Goal: Task Accomplishment & Management: Use online tool/utility

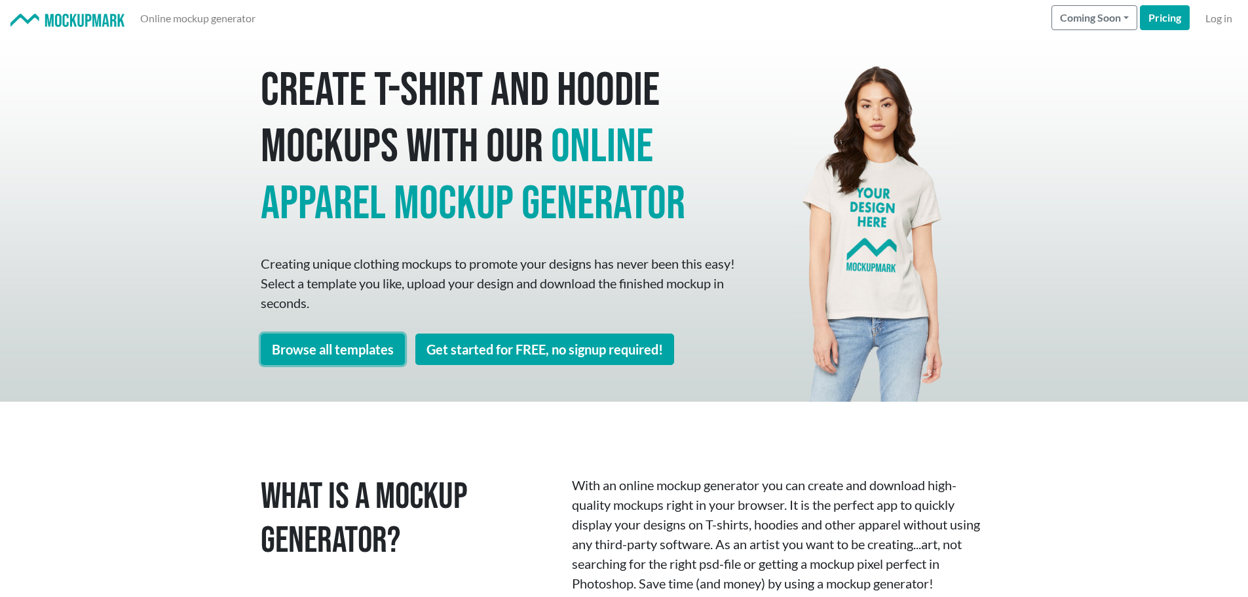
click at [345, 350] on link "Browse all templates" at bounding box center [333, 348] width 144 height 31
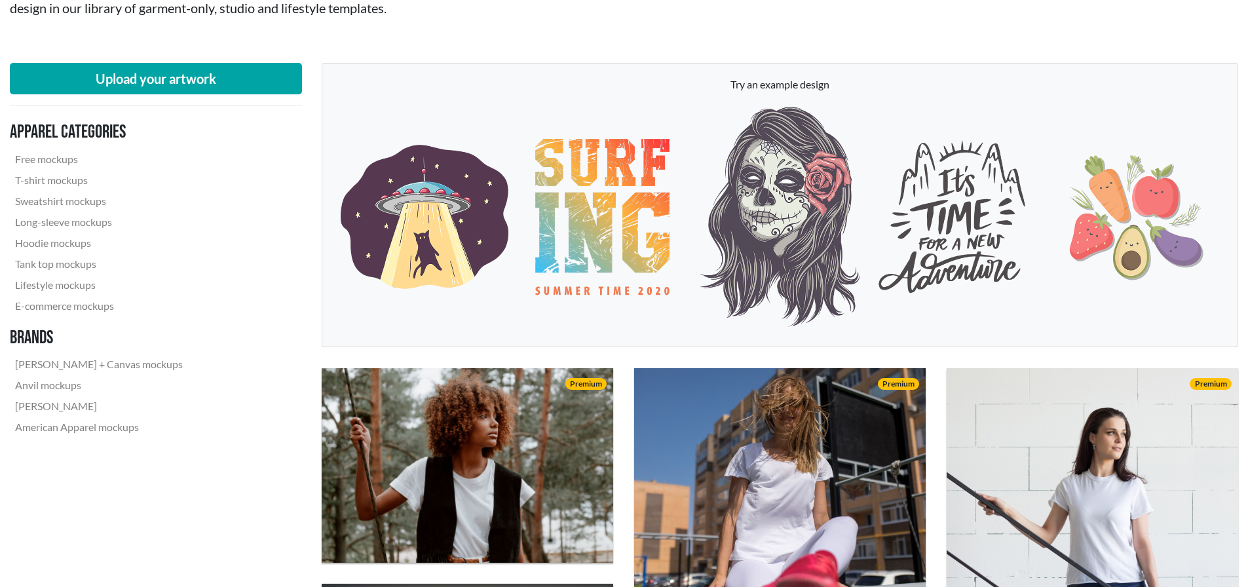
scroll to position [262, 0]
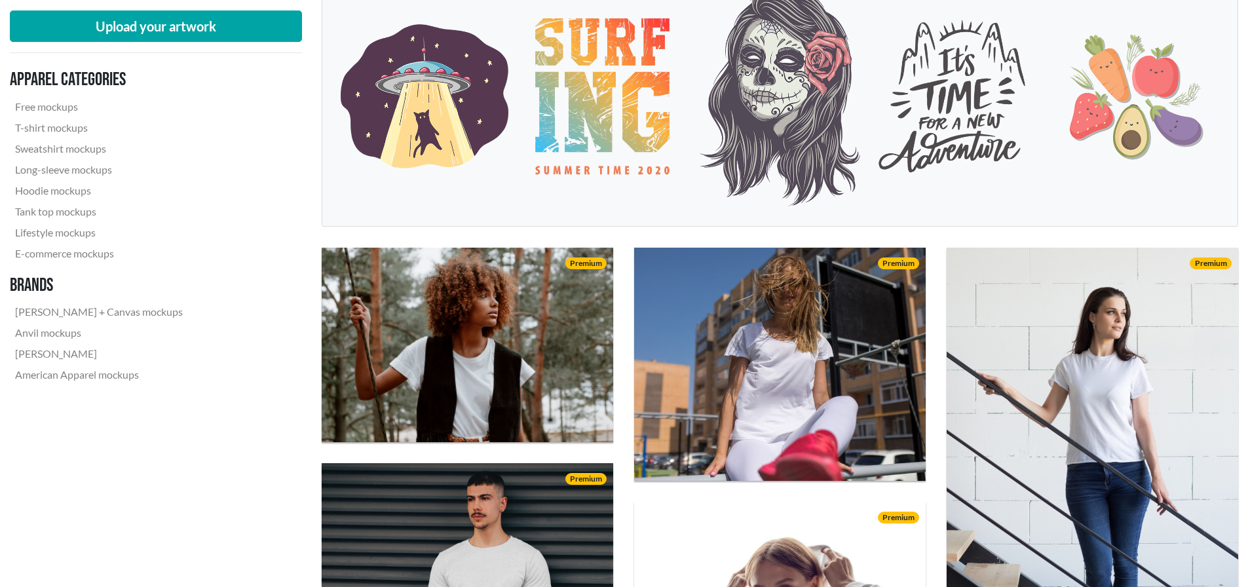
click at [164, 9] on div "Upload your artwork Apparel categories Free mockups T-shirt mockups Sweatshirt …" at bounding box center [156, 200] width 292 height 401
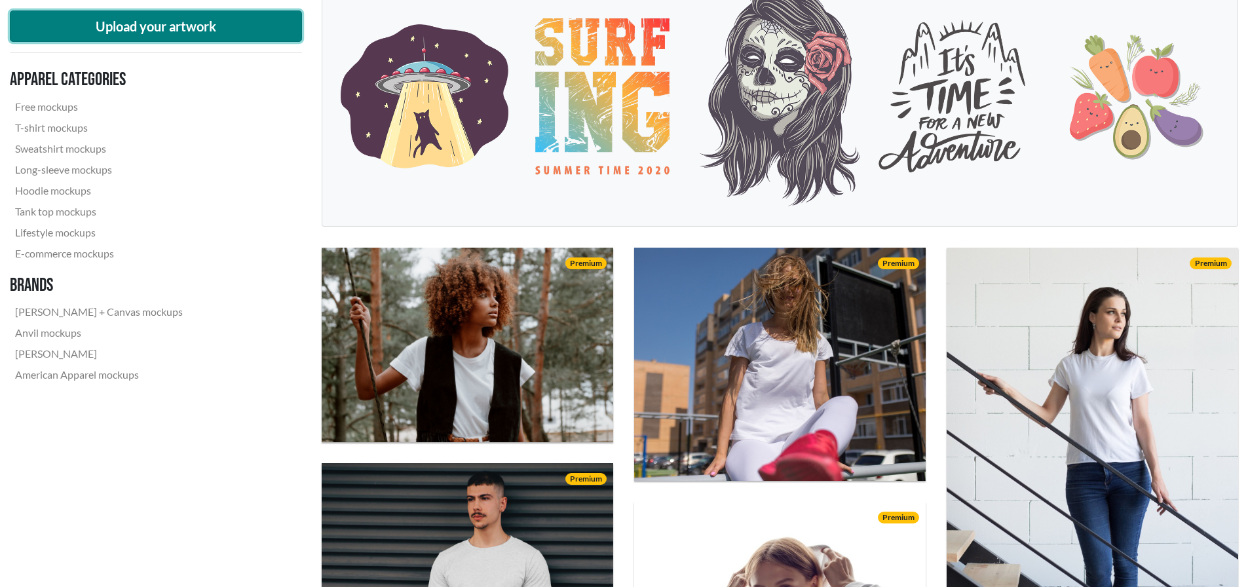
click at [196, 30] on button "Upload your artwork" at bounding box center [156, 25] width 292 height 31
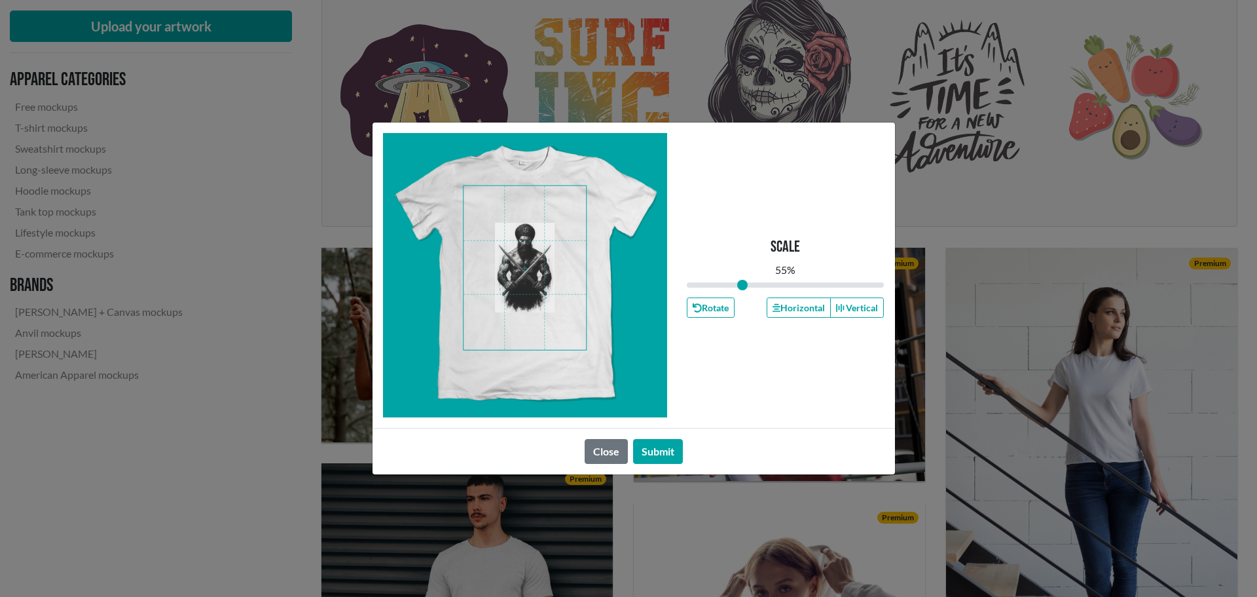
drag, startPoint x: 787, startPoint y: 282, endPoint x: 743, endPoint y: 282, distance: 43.9
click at [743, 282] on input "range" at bounding box center [786, 285] width 198 height 14
drag, startPoint x: 675, startPoint y: 445, endPoint x: 543, endPoint y: 316, distance: 184.8
click at [677, 398] on div "Scale 55 % Rotate Horizontal Vertical Close Submit" at bounding box center [634, 298] width 524 height 353
click at [536, 287] on span at bounding box center [525, 268] width 122 height 164
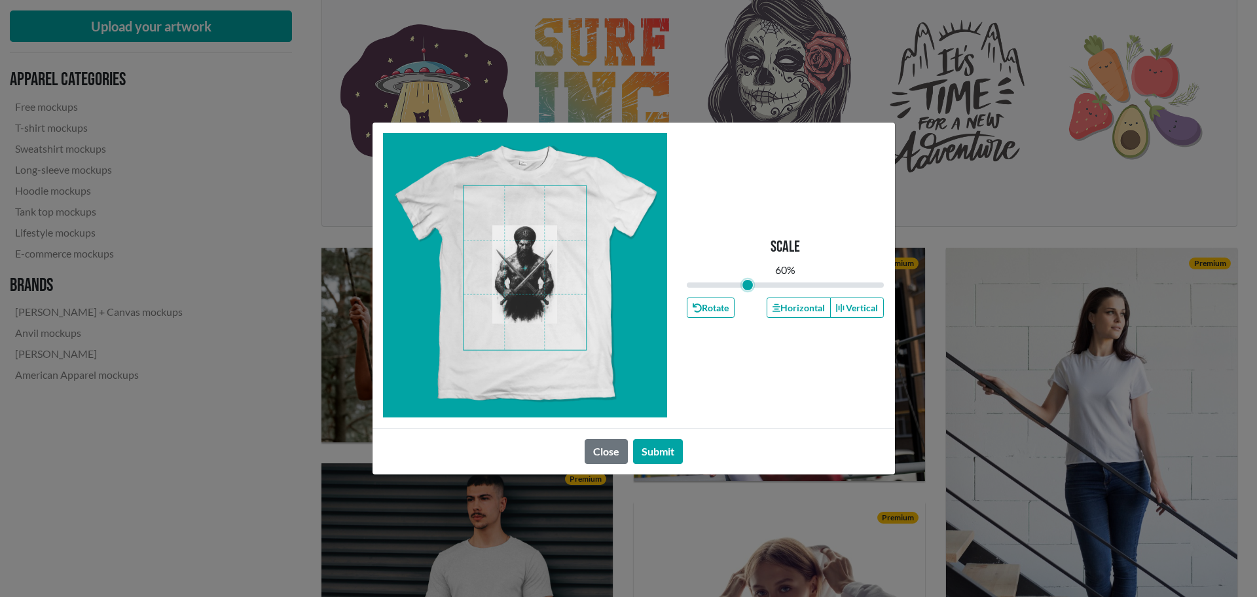
type input "0.6"
click at [747, 282] on input "range" at bounding box center [786, 285] width 198 height 14
click at [665, 451] on button "Submit" at bounding box center [658, 451] width 50 height 25
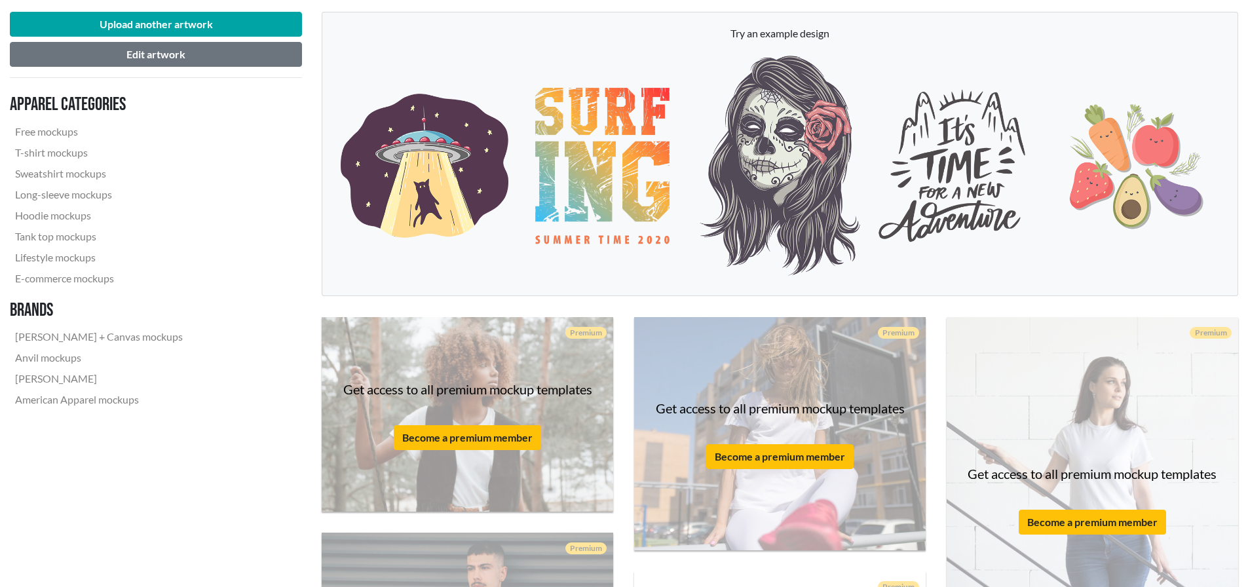
scroll to position [327, 0]
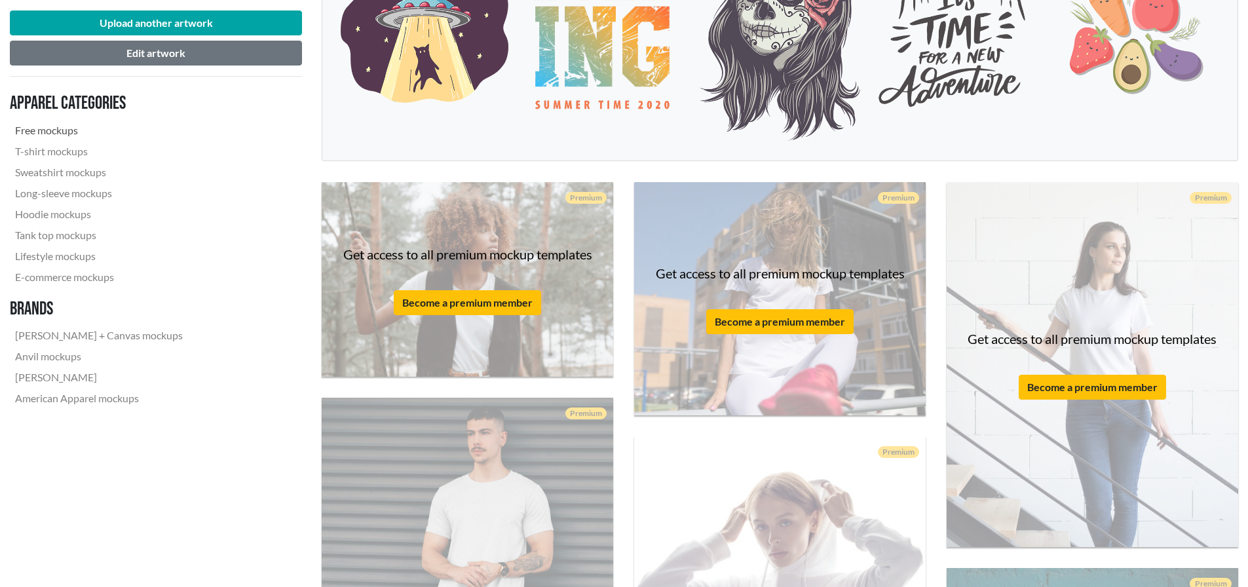
click at [52, 134] on link "Free mockups" at bounding box center [99, 130] width 178 height 21
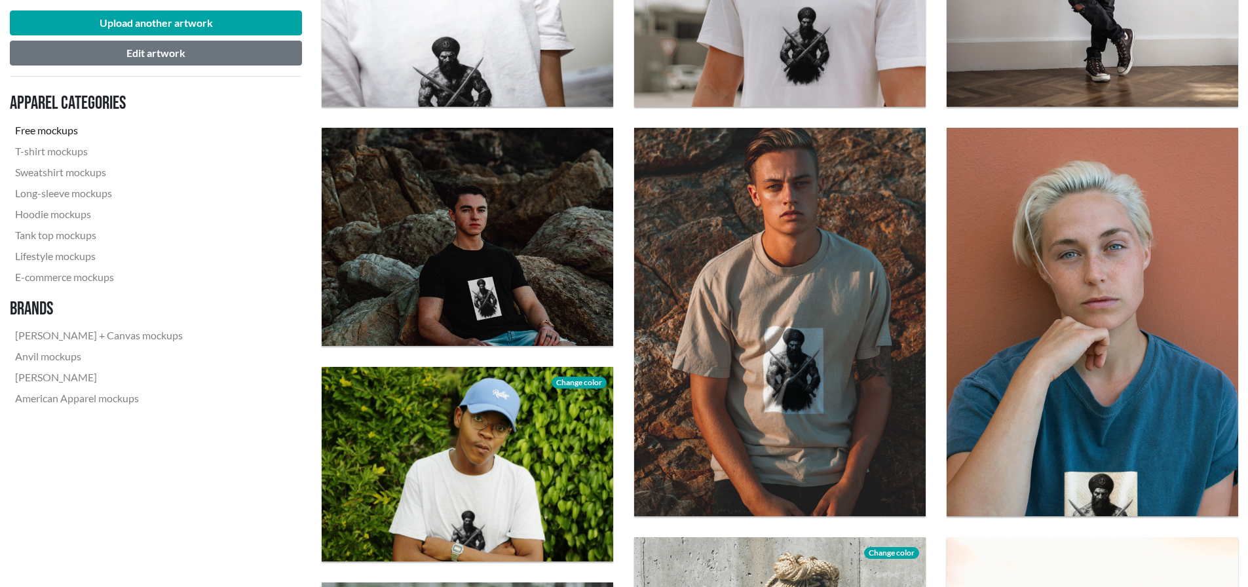
scroll to position [786, 0]
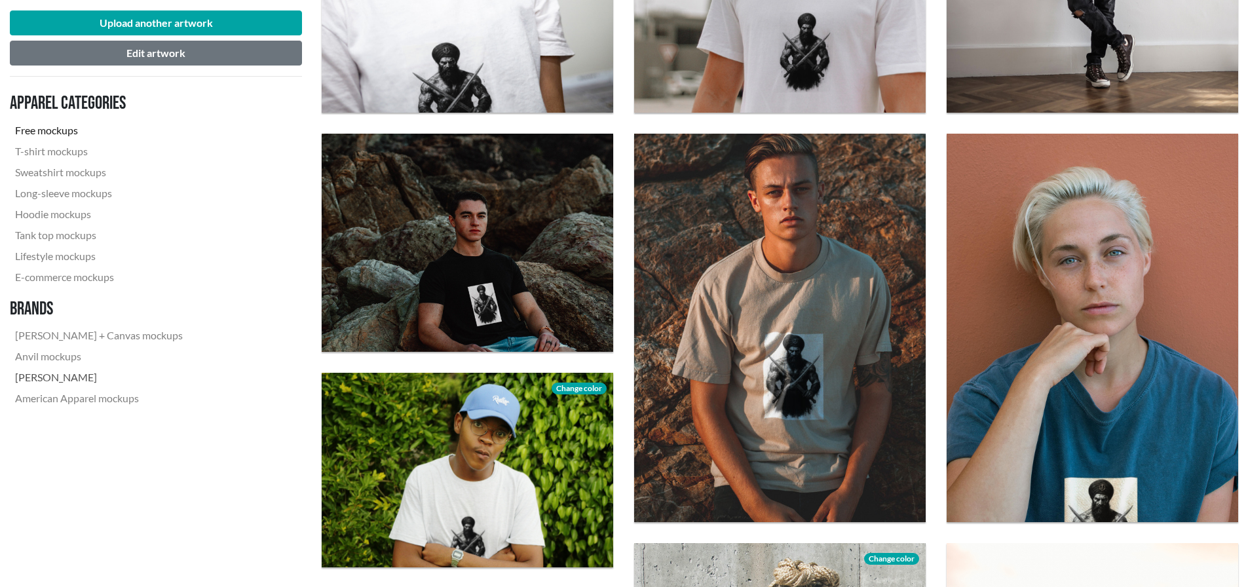
click at [76, 377] on link "[PERSON_NAME]" at bounding box center [99, 377] width 178 height 21
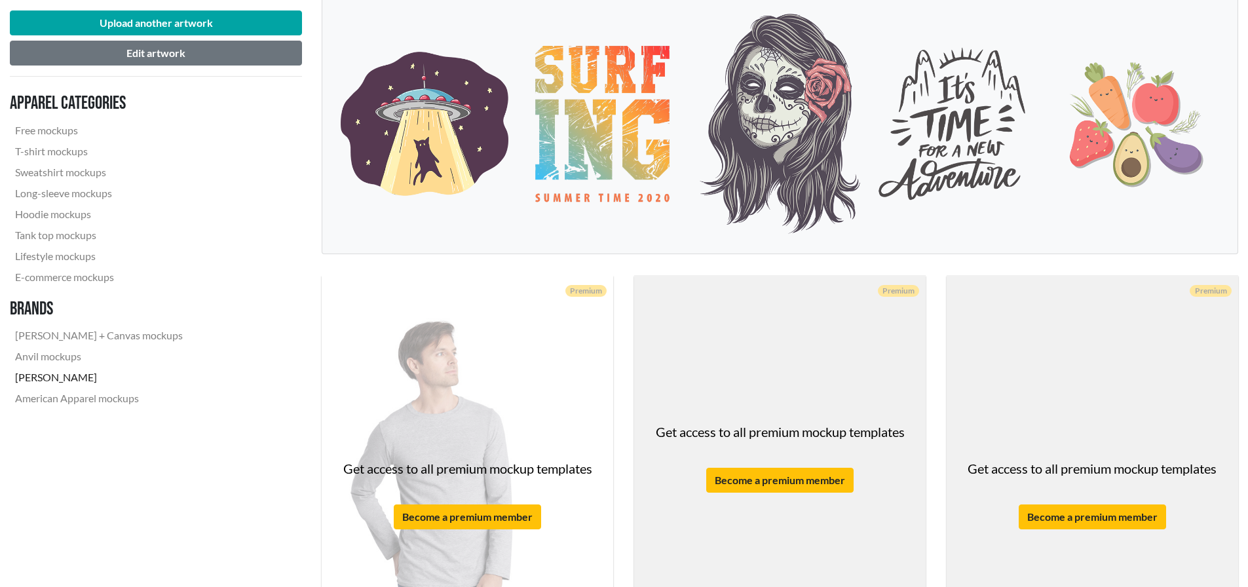
scroll to position [327, 0]
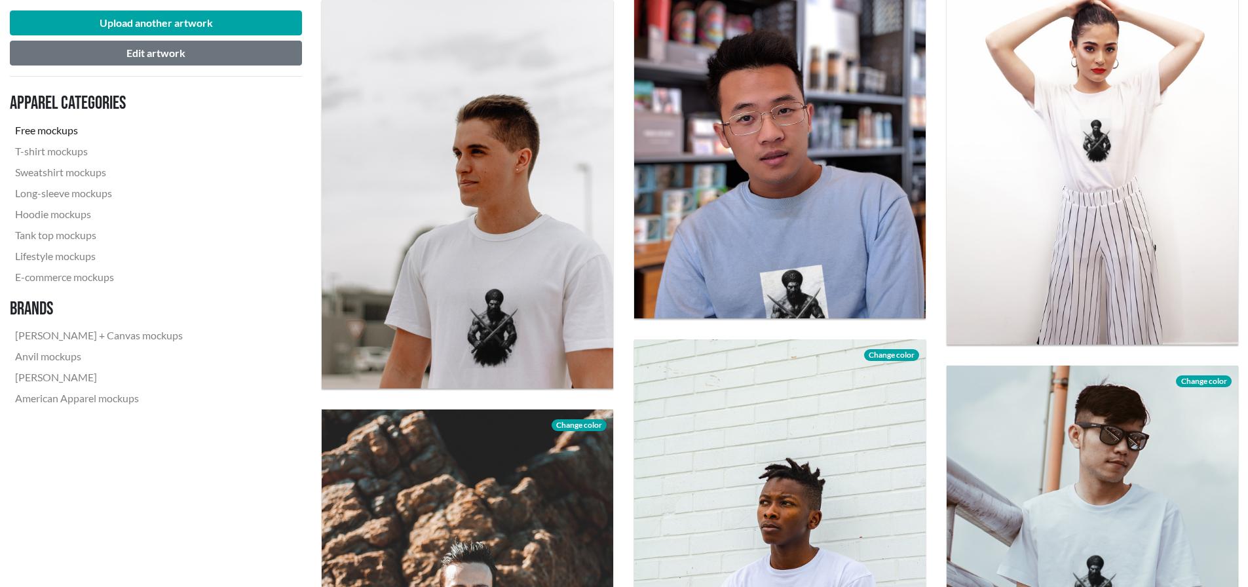
scroll to position [1441, 0]
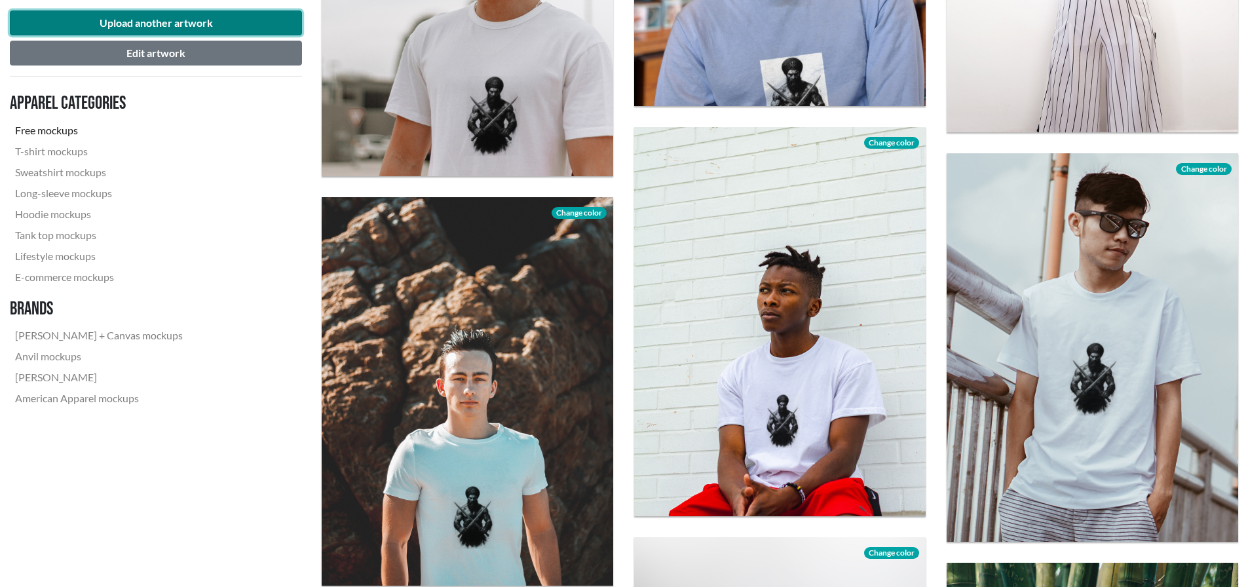
click at [170, 19] on button "Upload another artwork" at bounding box center [156, 22] width 292 height 25
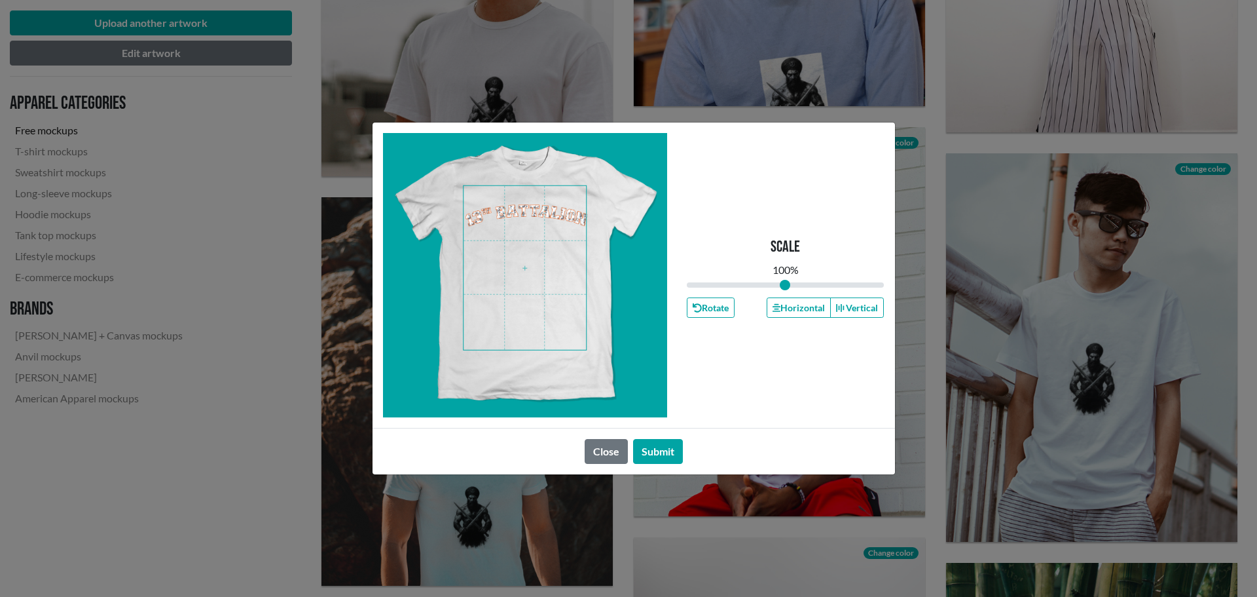
click at [502, 212] on span at bounding box center [525, 268] width 122 height 164
drag, startPoint x: 790, startPoint y: 286, endPoint x: 781, endPoint y: 286, distance: 8.5
type input "1.15"
click at [800, 288] on input "range" at bounding box center [786, 285] width 198 height 14
click at [524, 212] on span at bounding box center [525, 268] width 122 height 164
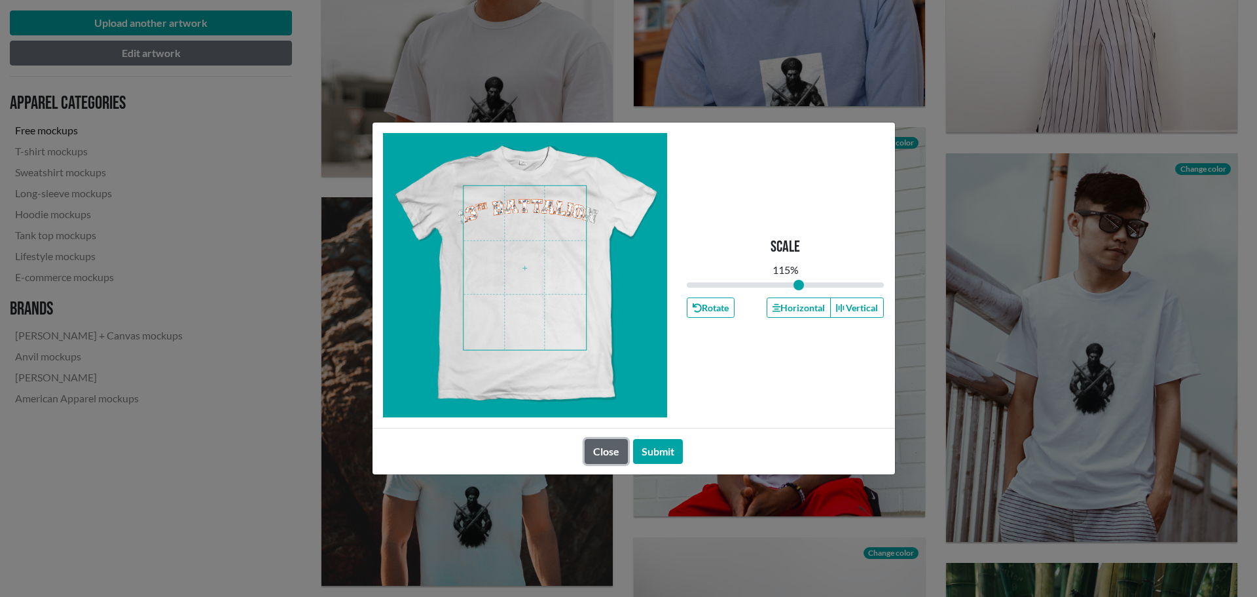
click at [606, 451] on button "Close" at bounding box center [606, 451] width 43 height 25
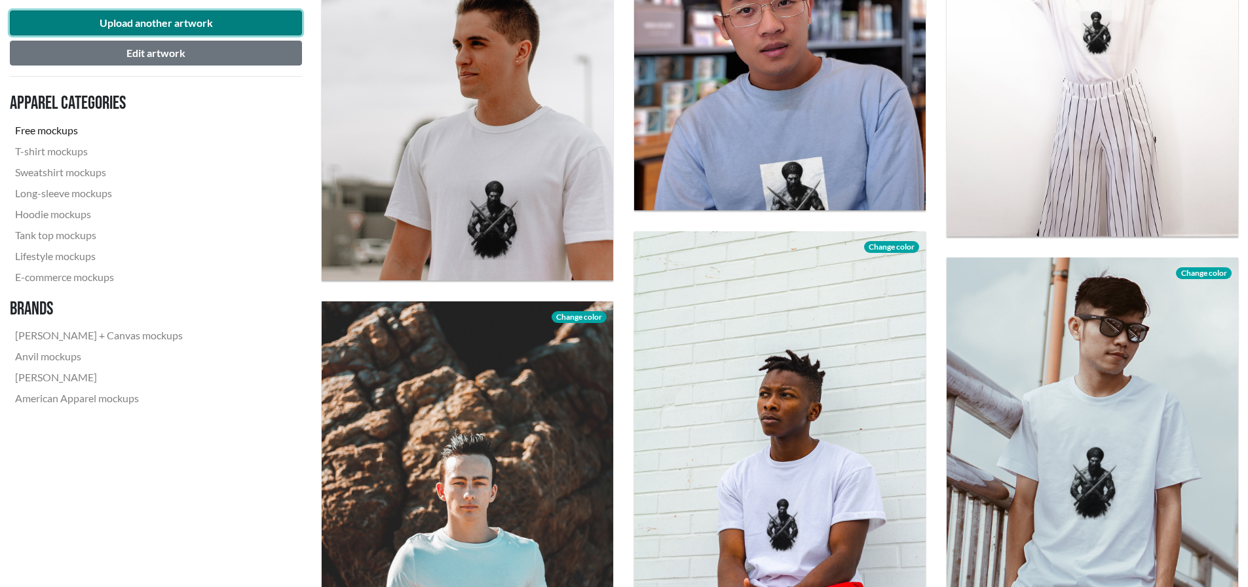
scroll to position [1179, 0]
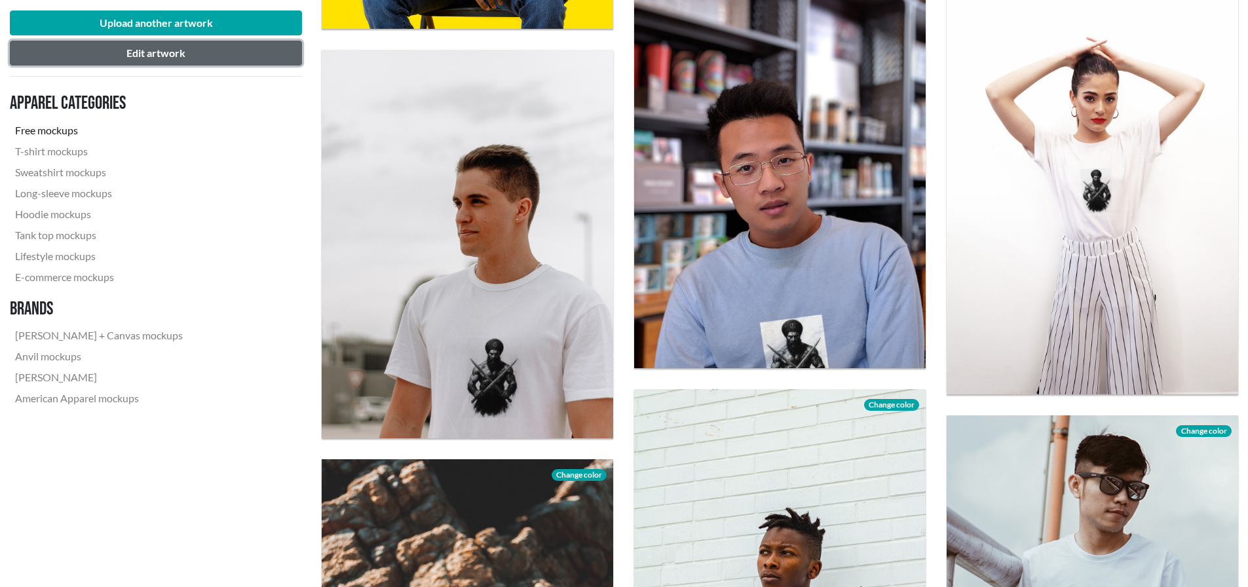
click at [202, 58] on button "Edit artwork" at bounding box center [156, 53] width 292 height 25
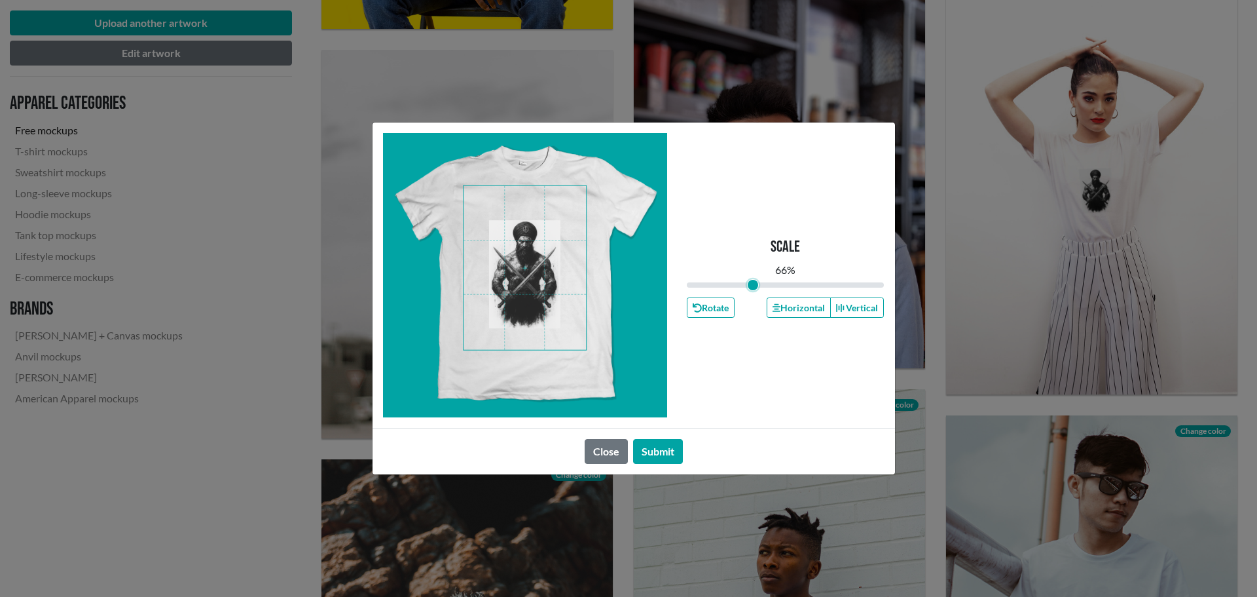
click at [753, 285] on input "range" at bounding box center [786, 285] width 198 height 14
drag, startPoint x: 754, startPoint y: 286, endPoint x: 720, endPoint y: 321, distance: 49.1
type input "0.74"
click at [761, 285] on input "range" at bounding box center [786, 285] width 198 height 14
click at [656, 452] on button "Submit" at bounding box center [658, 451] width 50 height 25
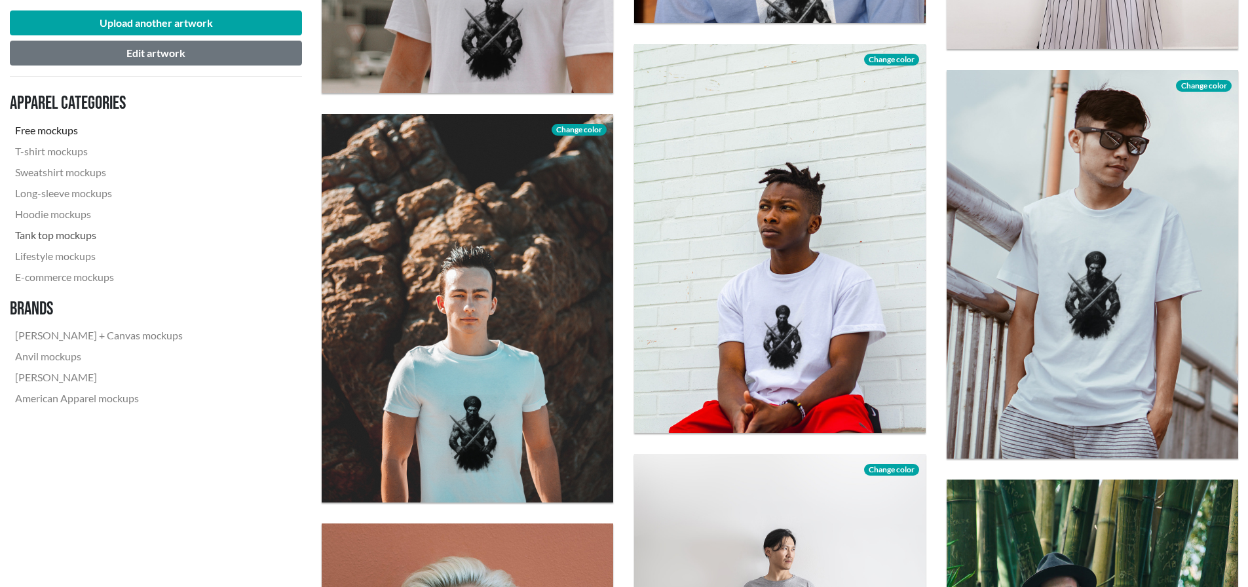
scroll to position [1572, 0]
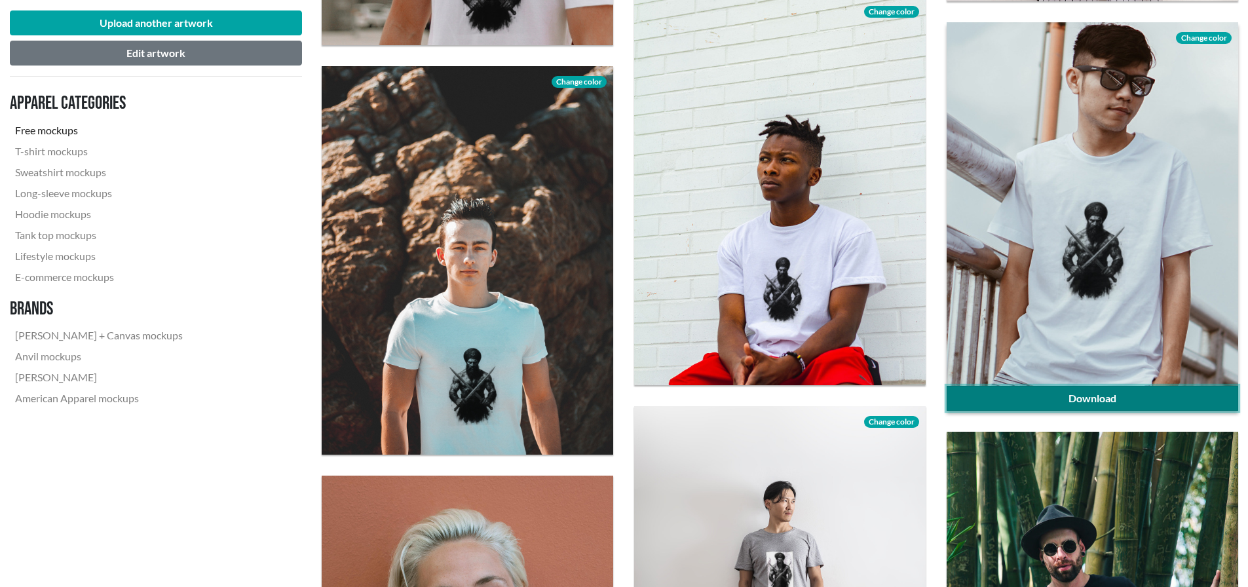
click at [1096, 398] on link "Download" at bounding box center [1091, 398] width 291 height 25
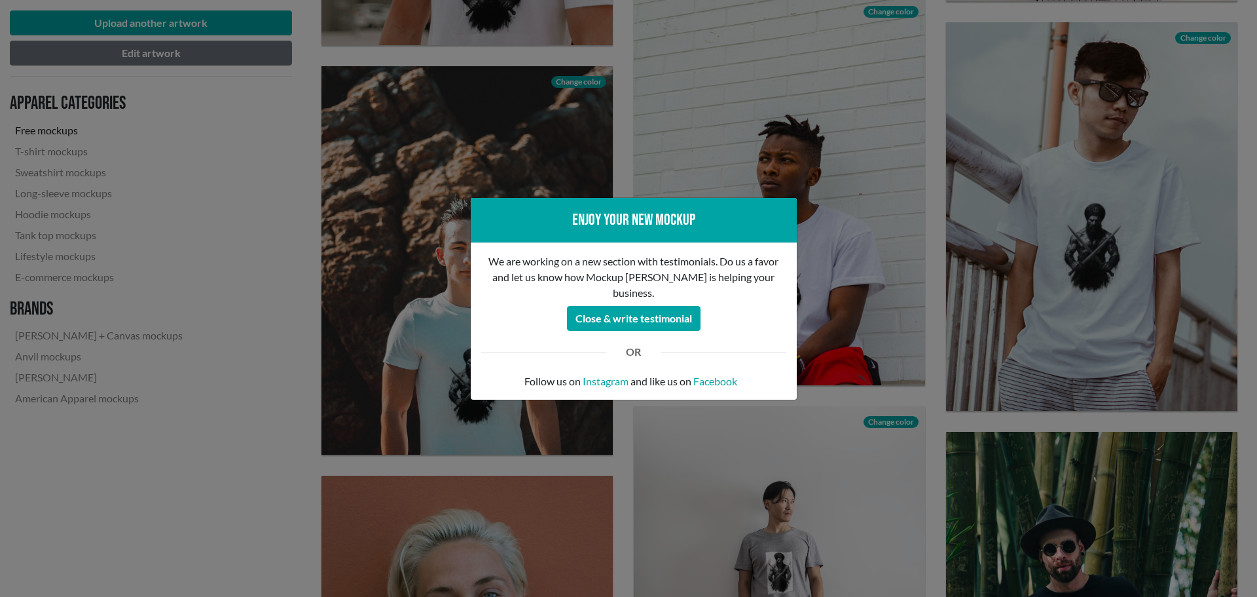
click at [875, 219] on div "Enjoy your new mockup We are working on a new section with testimonials. Do us …" at bounding box center [628, 298] width 1257 height 597
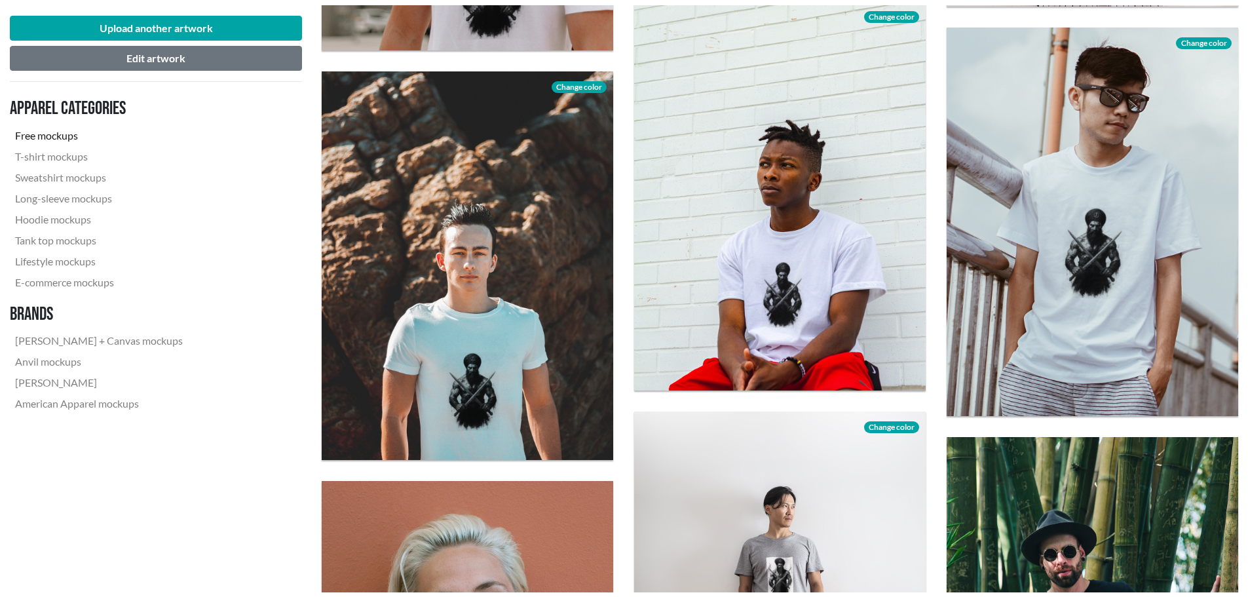
scroll to position [312, 0]
